Goal: Task Accomplishment & Management: Manage account settings

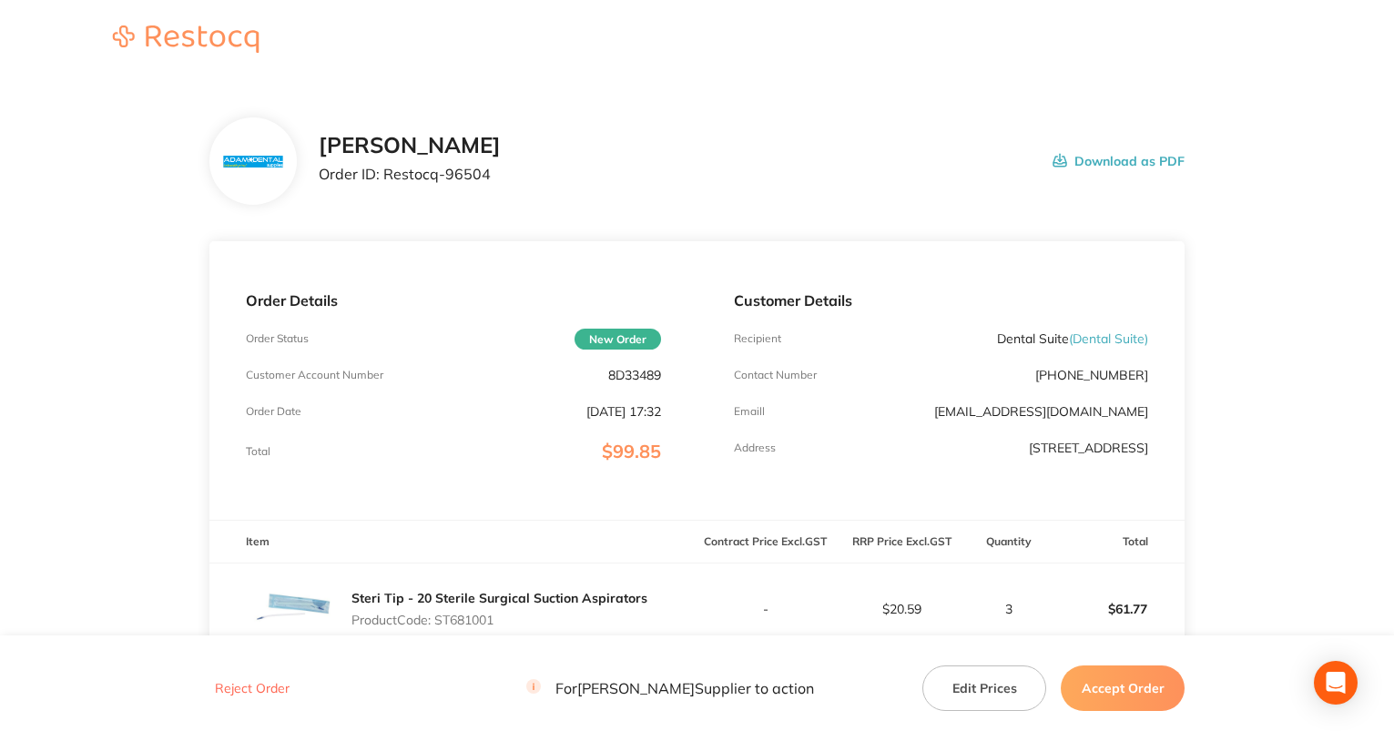
click at [631, 376] on p "8D33489" at bounding box center [634, 375] width 53 height 15
drag, startPoint x: 993, startPoint y: 339, endPoint x: 1066, endPoint y: 338, distance: 72.8
click at [1066, 338] on p "Dental Suite ( Dental Suite )" at bounding box center [1072, 338] width 151 height 15
copy p "Dental Suite"
drag, startPoint x: 1063, startPoint y: 377, endPoint x: 1151, endPoint y: 380, distance: 87.5
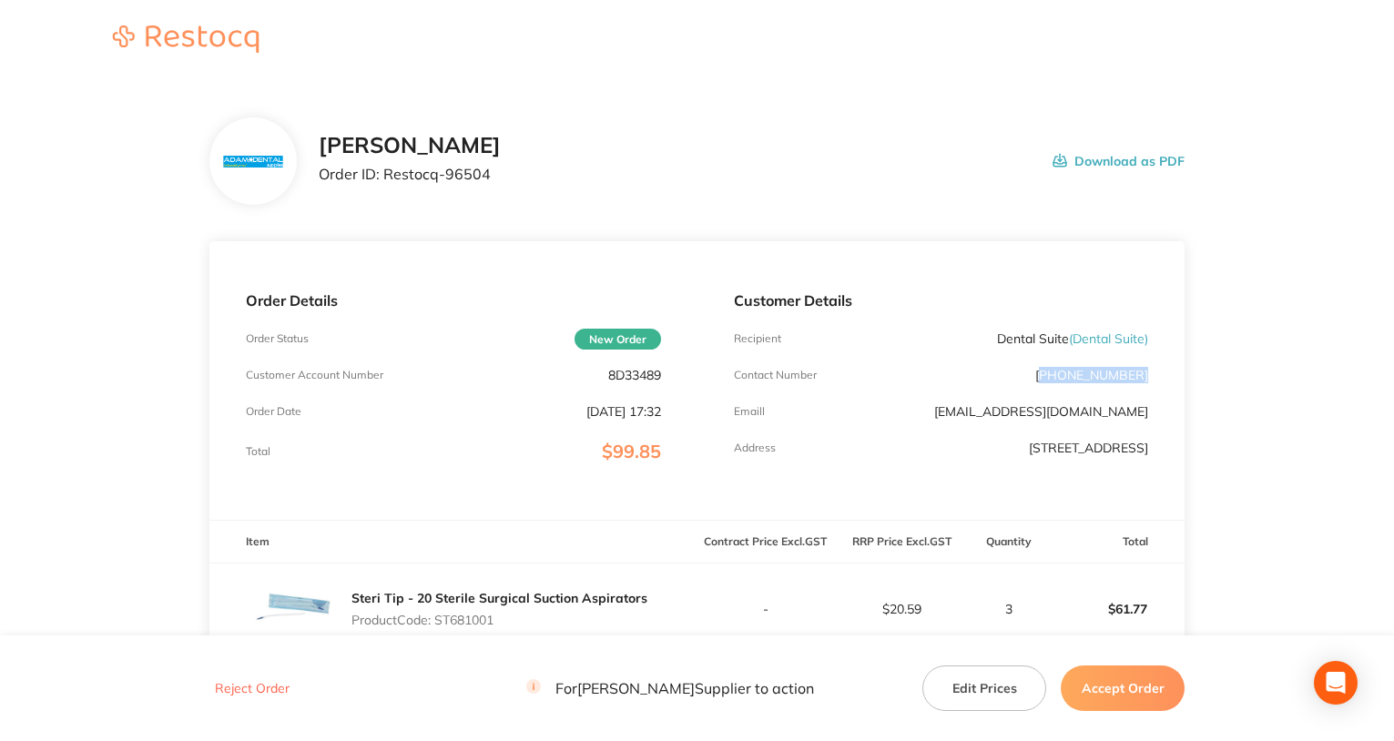
click at [1151, 380] on div "Customer Details Recipient Dental Suite ( Dental Suite ) Contact Number [PHONE_…" at bounding box center [941, 380] width 488 height 279
copy p "02) 9519 8855"
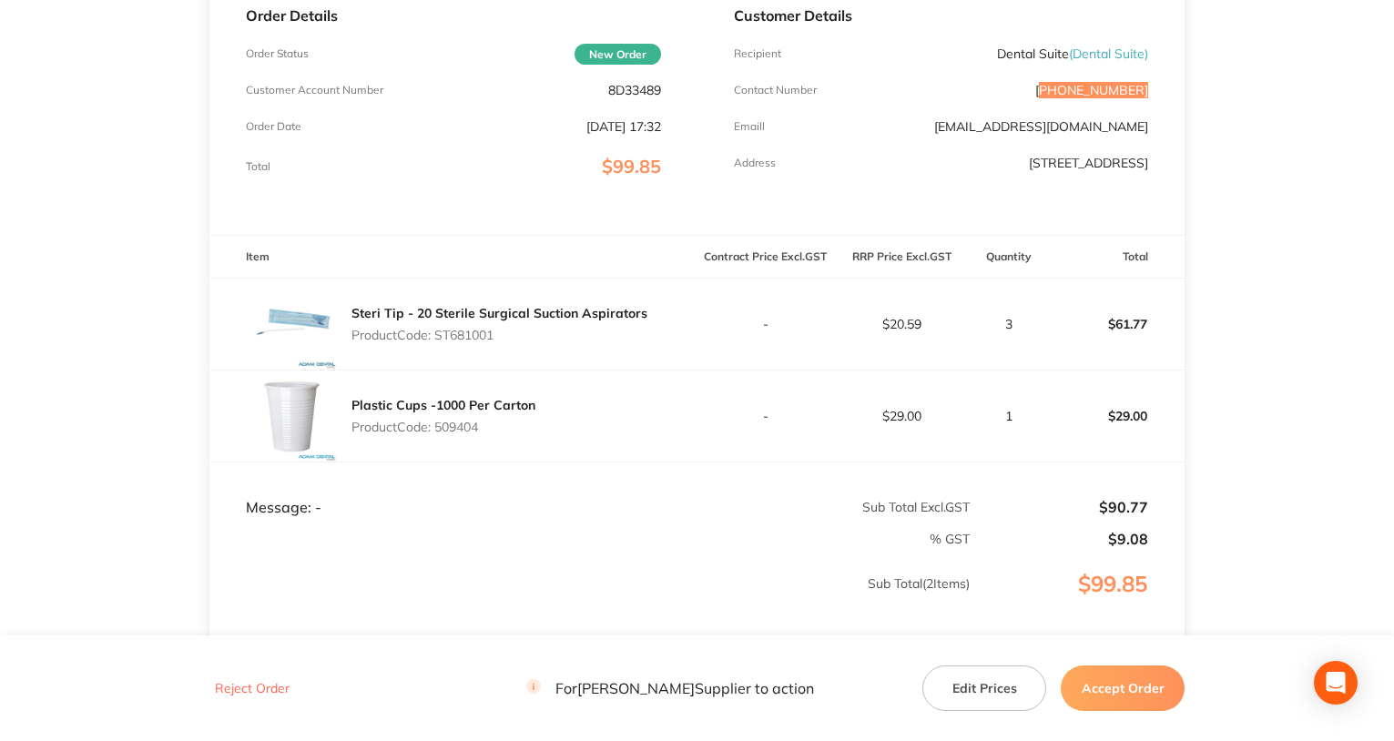
scroll to position [364, 0]
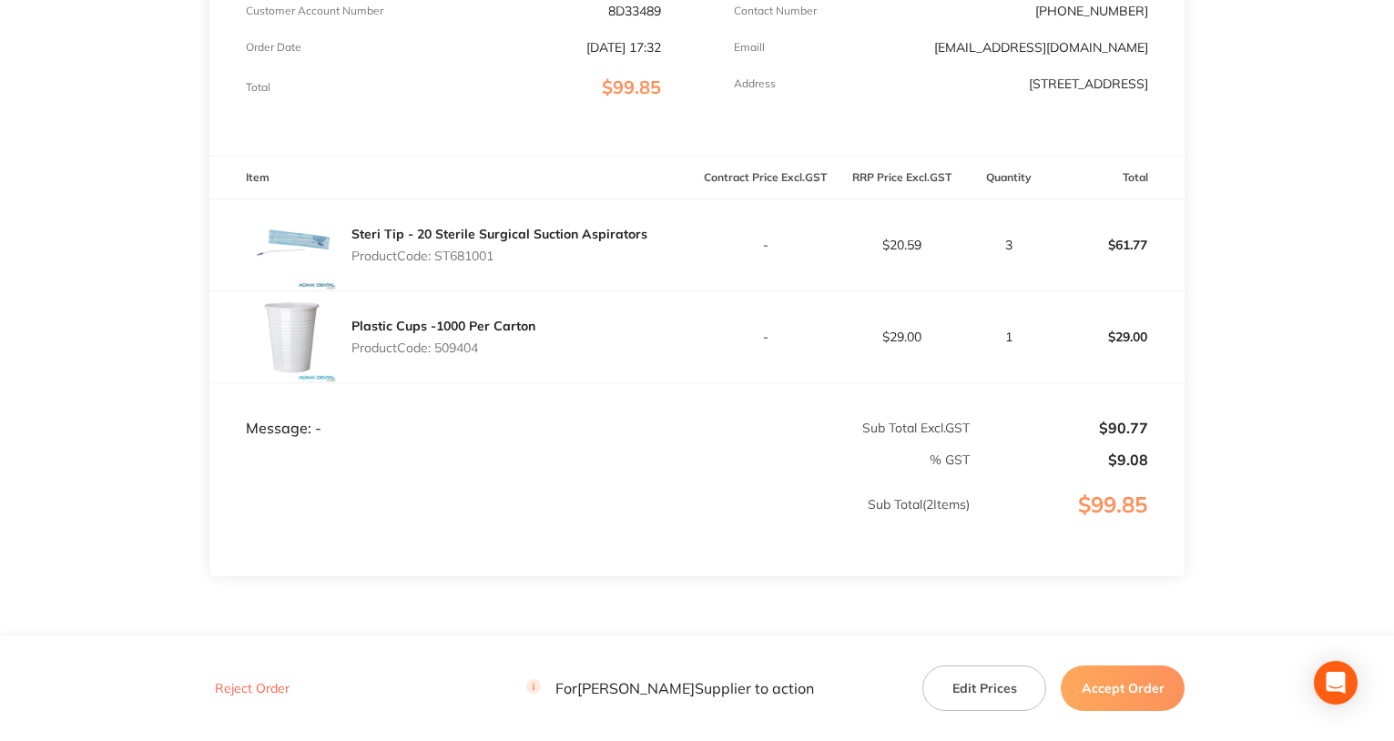
click at [466, 254] on p "Product Code: ST681001" at bounding box center [499, 256] width 296 height 15
copy p "ST681001"
click at [458, 346] on p "Product Code: 509404" at bounding box center [443, 348] width 184 height 15
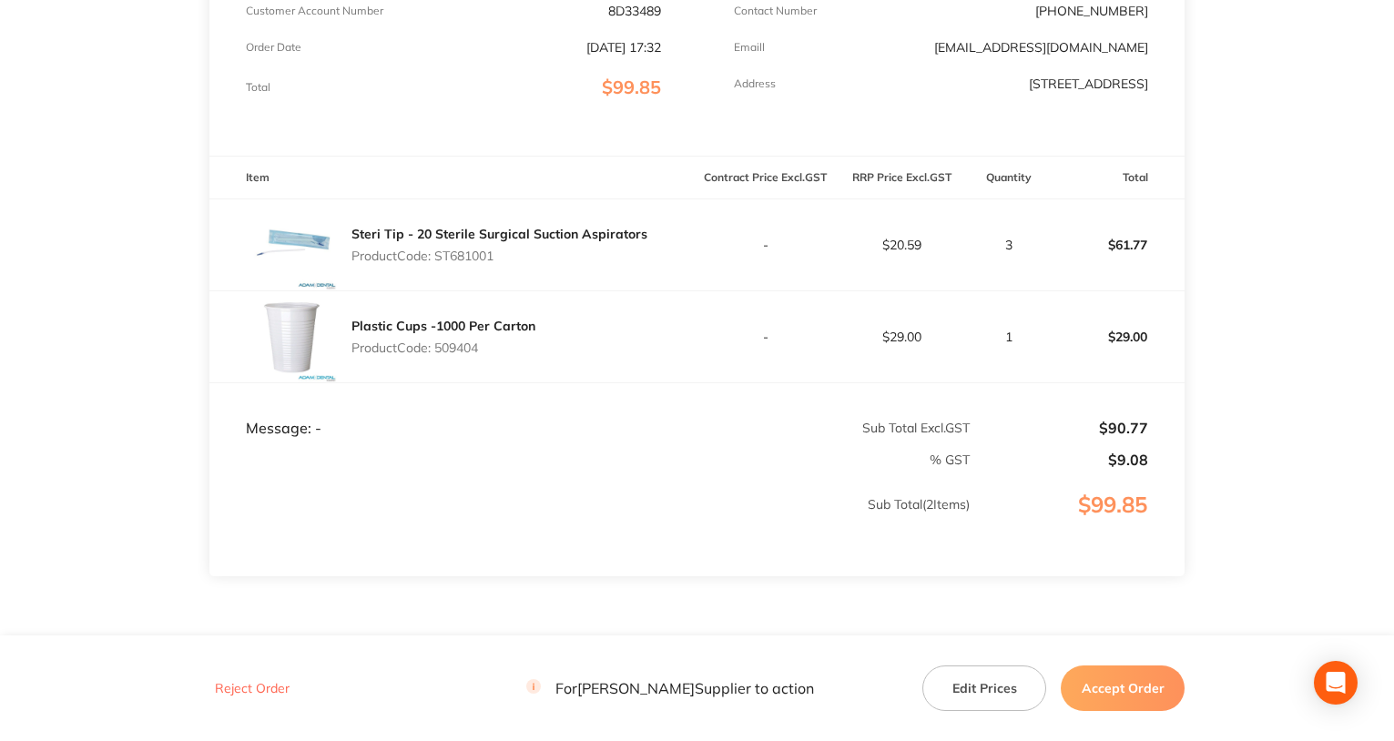
copy p "509404"
drag, startPoint x: 529, startPoint y: 429, endPoint x: 539, endPoint y: 402, distance: 28.2
click at [529, 429] on td "Message: -" at bounding box center [453, 409] width 488 height 55
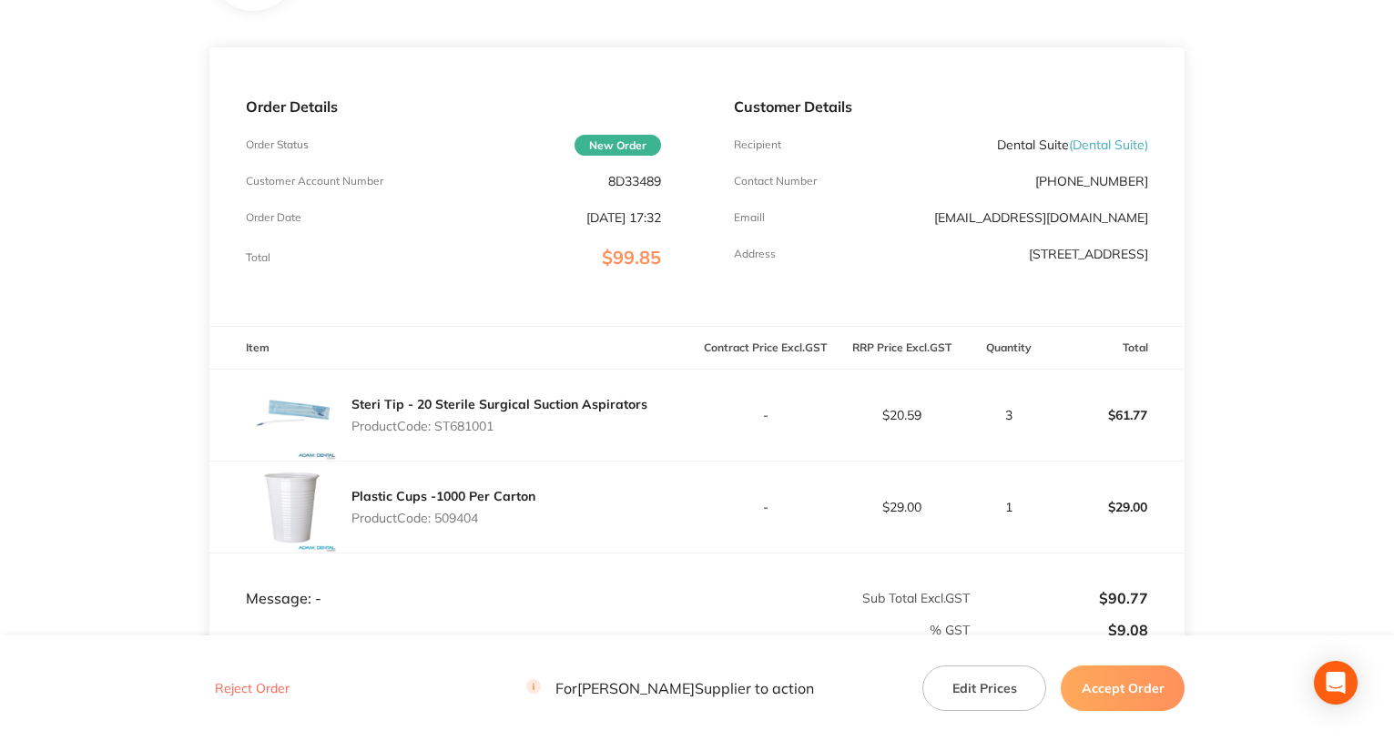
scroll to position [91, 0]
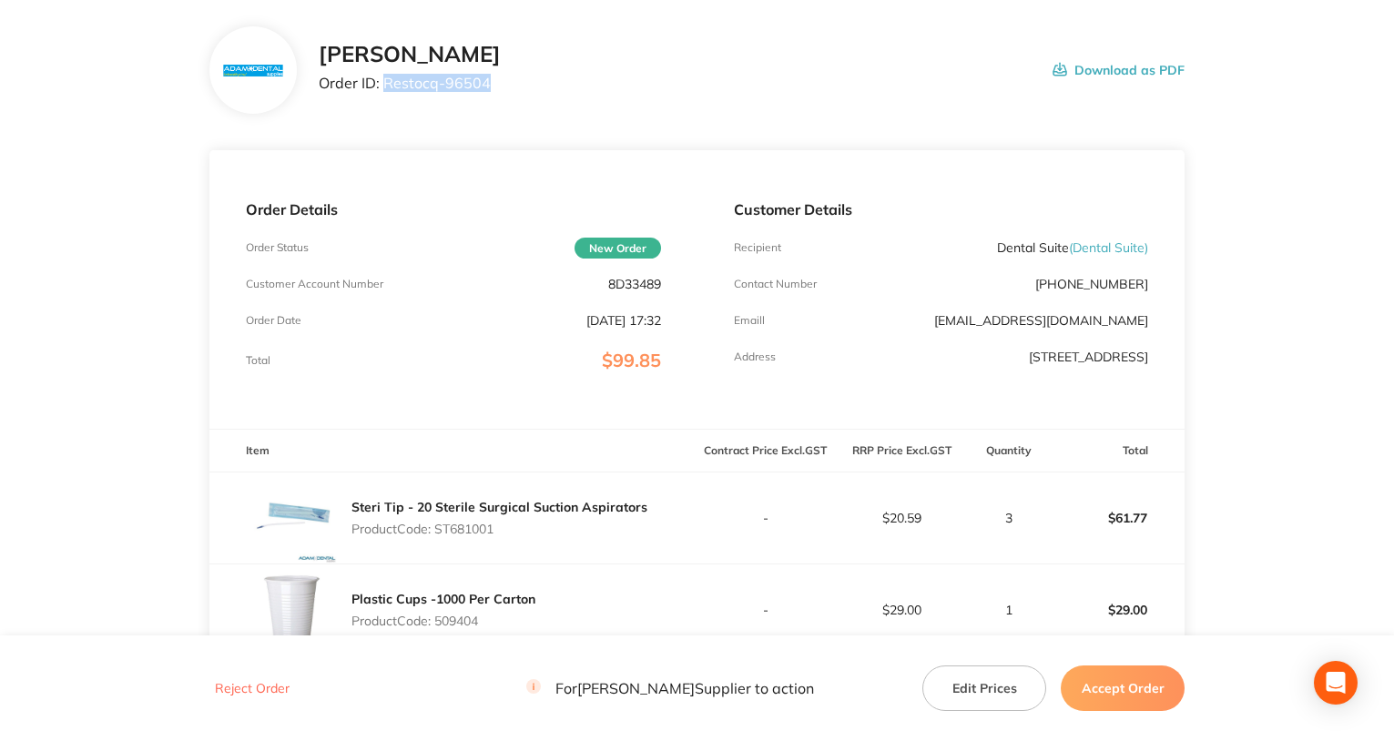
drag, startPoint x: 414, startPoint y: 84, endPoint x: 498, endPoint y: 87, distance: 83.8
click at [498, 87] on div "[PERSON_NAME] Order ID: Restocq- 96504 Download as PDF" at bounding box center [752, 70] width 867 height 56
copy p "Restocq- 96504"
click at [484, 526] on p "Product Code: ST681001" at bounding box center [499, 529] width 296 height 15
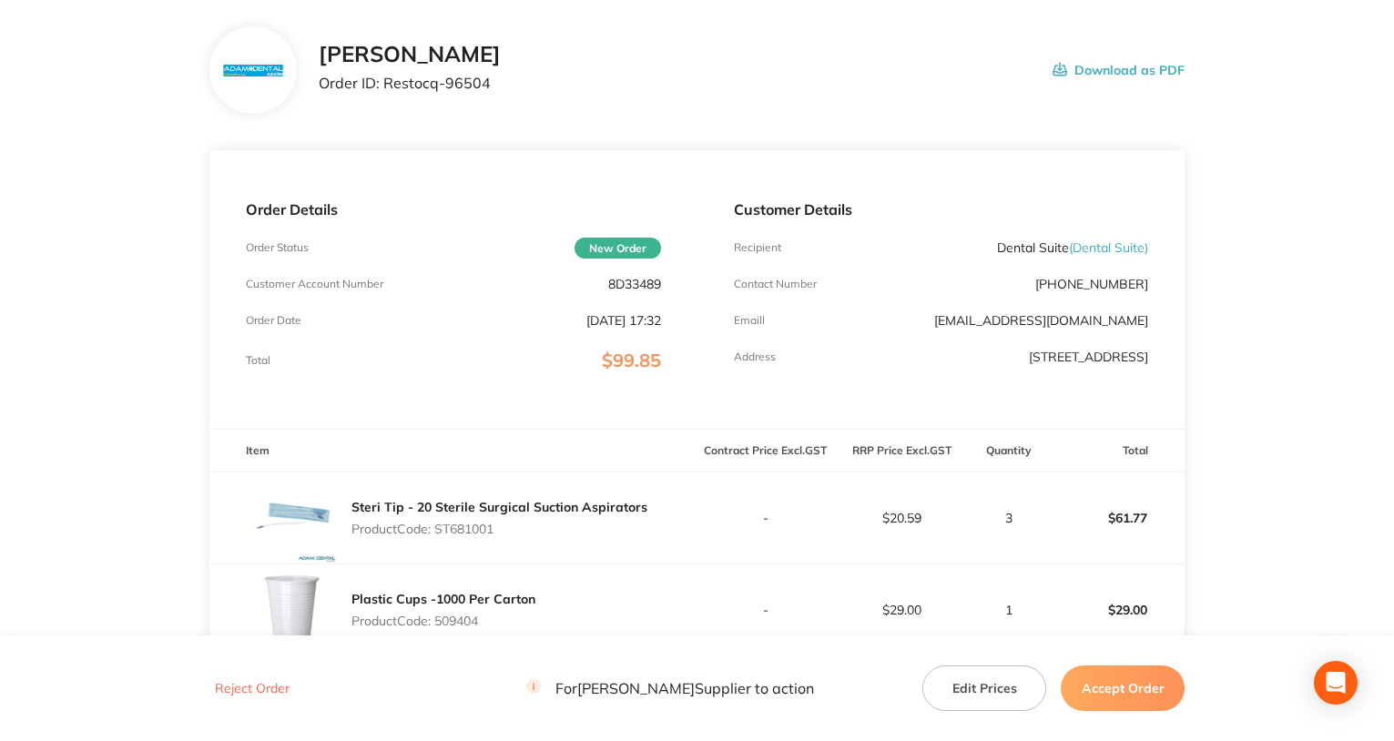
copy p "ST681001"
click at [450, 618] on p "Product Code: 509404" at bounding box center [443, 621] width 184 height 15
copy p "509404"
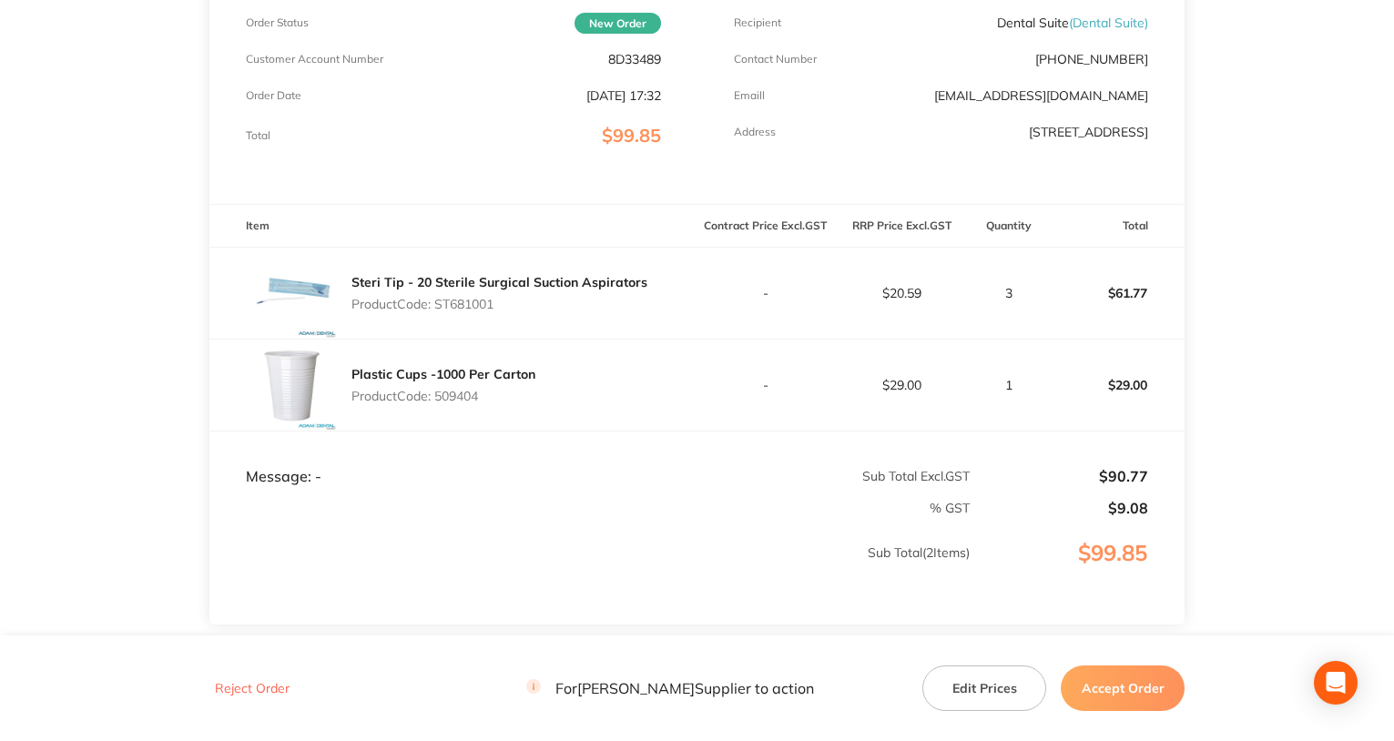
scroll to position [364, 0]
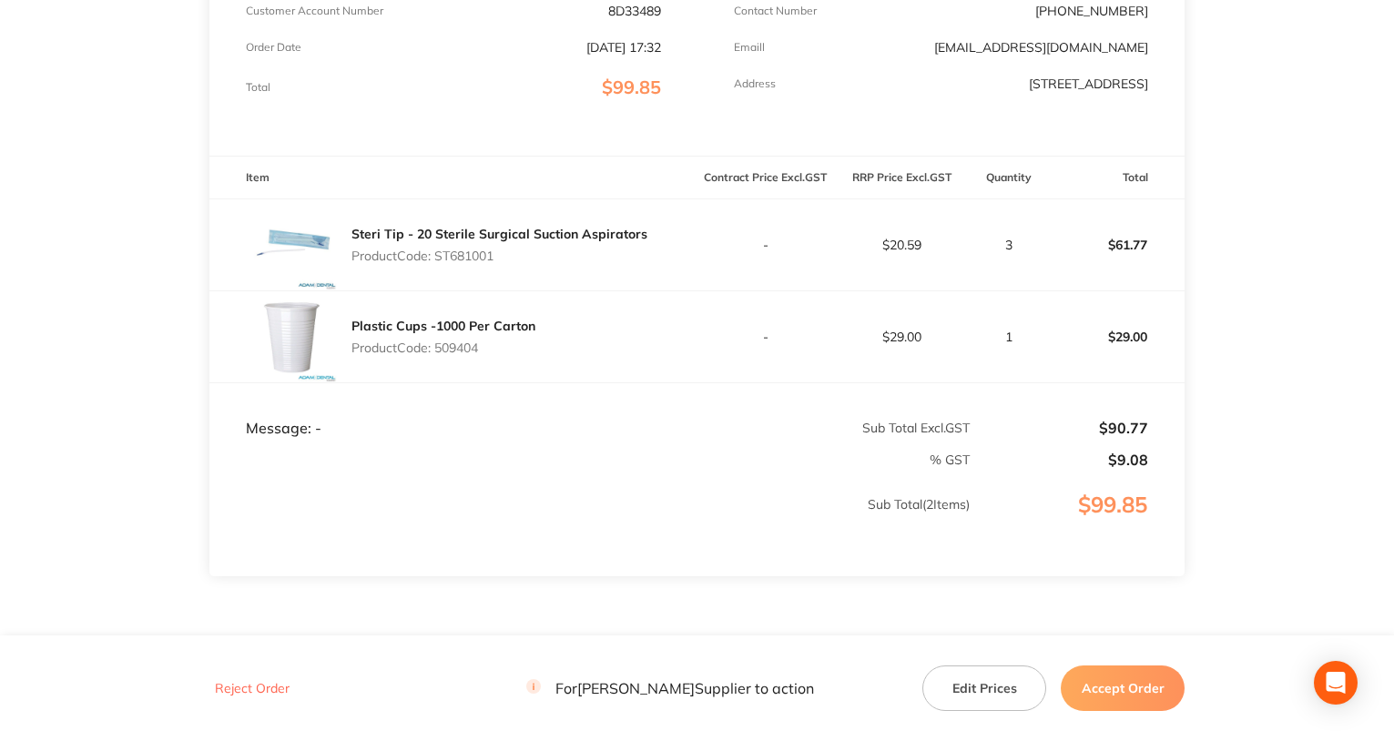
drag, startPoint x: 1109, startPoint y: 684, endPoint x: 1058, endPoint y: 653, distance: 59.7
click at [1110, 684] on button "Accept Order" at bounding box center [1123, 689] width 124 height 46
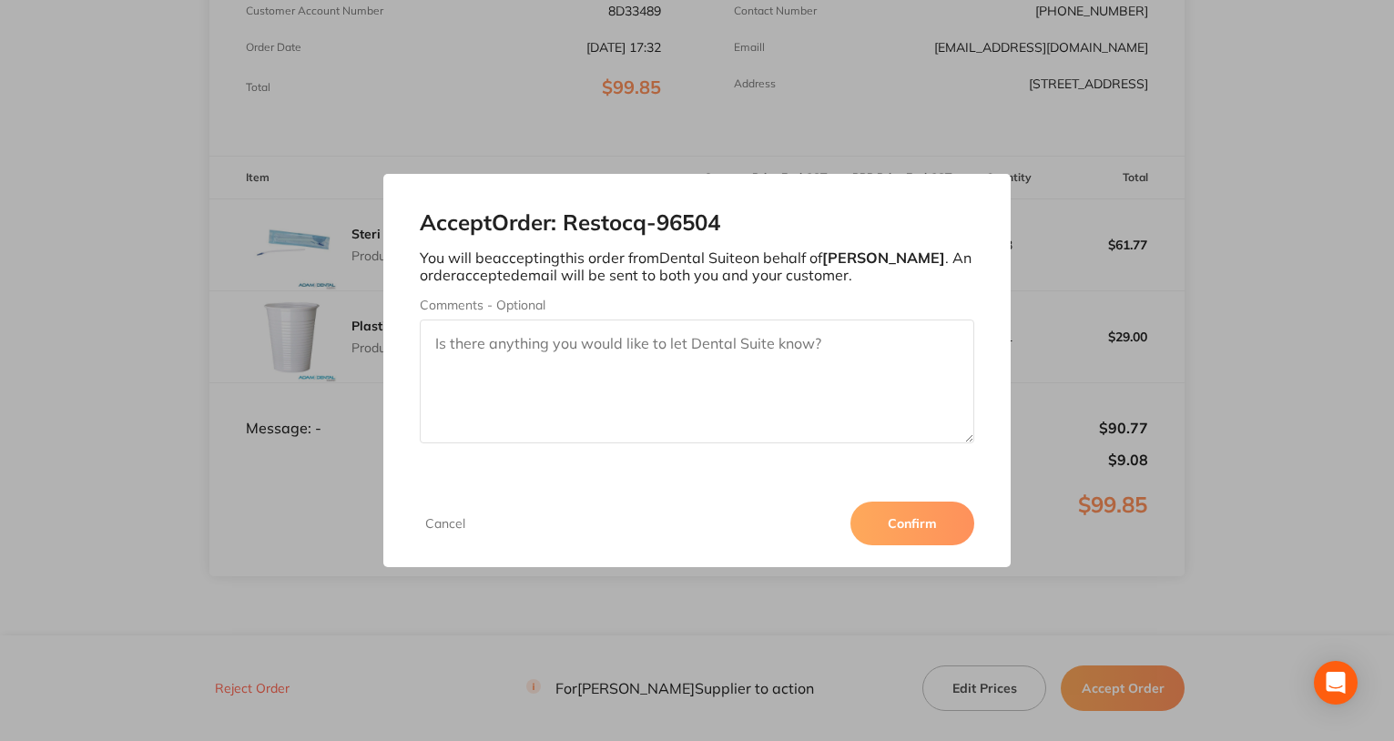
click at [923, 534] on button "Confirm" at bounding box center [912, 524] width 124 height 44
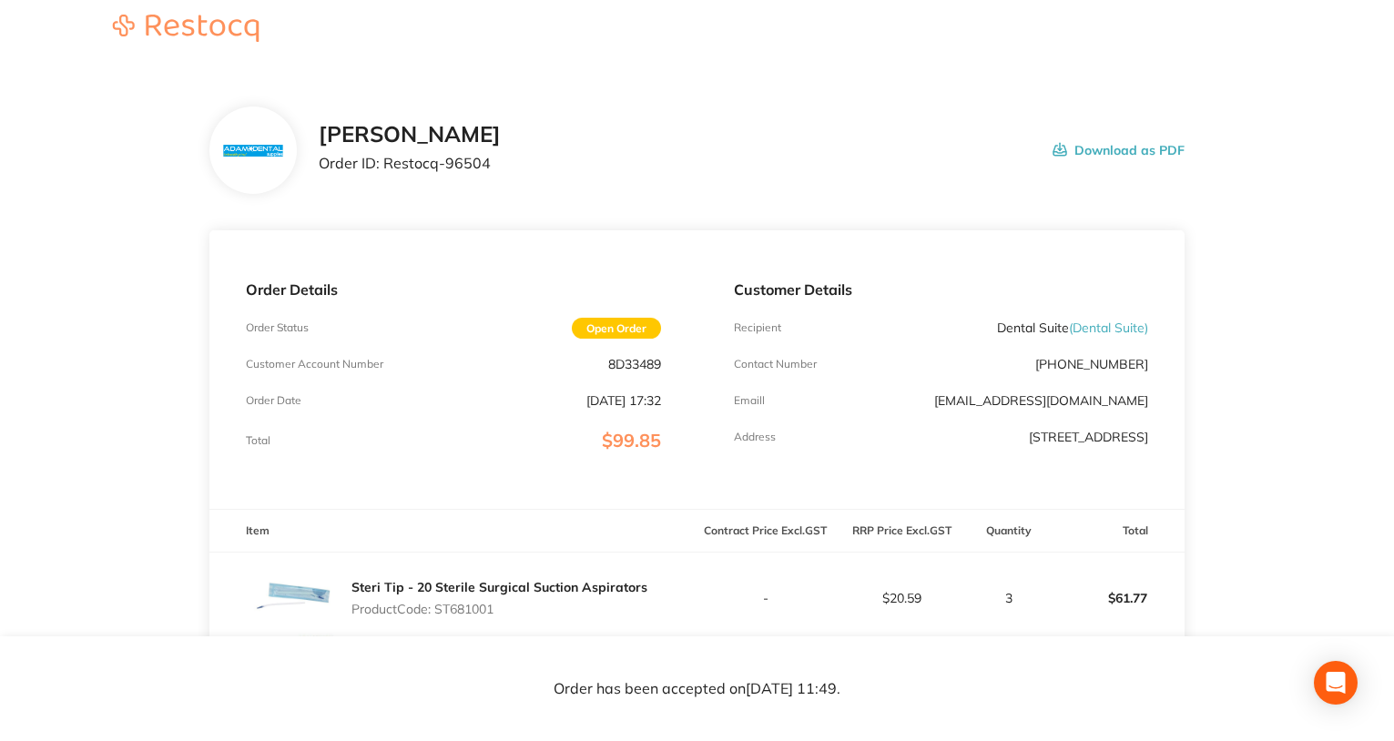
scroll to position [0, 0]
